Goal: Navigation & Orientation: Find specific page/section

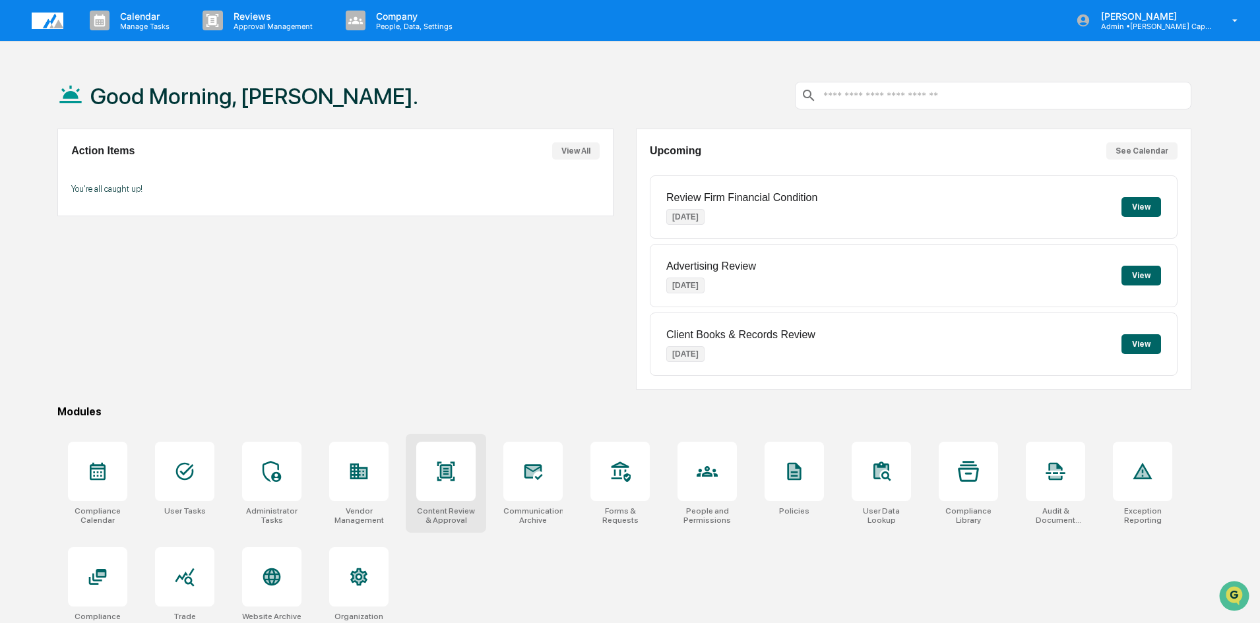
click at [441, 464] on icon at bounding box center [446, 471] width 18 height 19
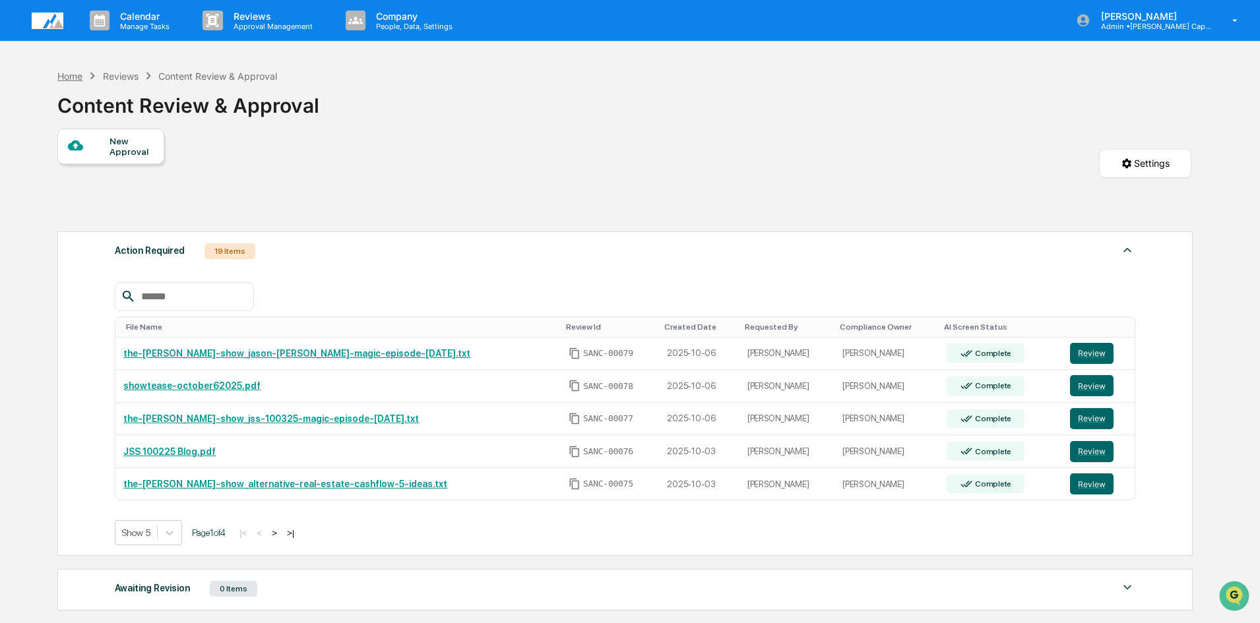
click at [71, 75] on div "Home" at bounding box center [69, 76] width 25 height 11
